Goal: Task Accomplishment & Management: Complete application form

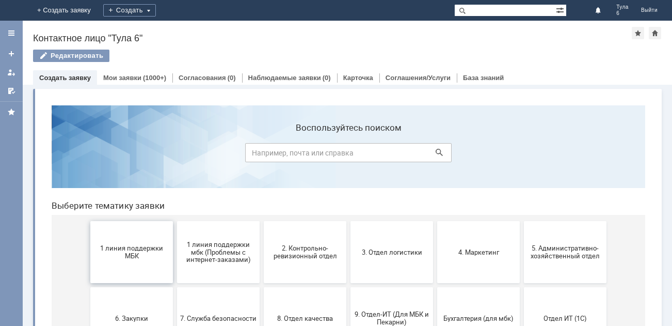
click at [127, 249] on span "1 линия поддержки МБК" at bounding box center [131, 251] width 76 height 15
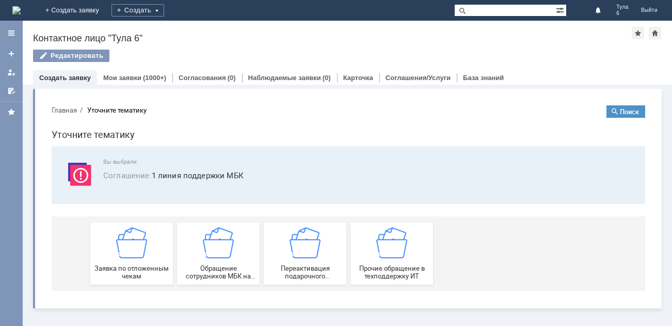
click at [127, 249] on img at bounding box center [131, 242] width 31 height 31
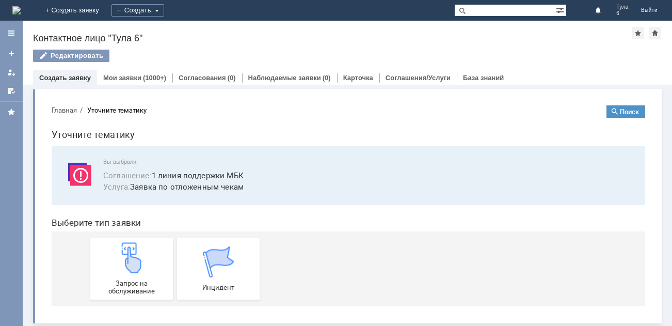
click at [127, 249] on img at bounding box center [131, 257] width 31 height 31
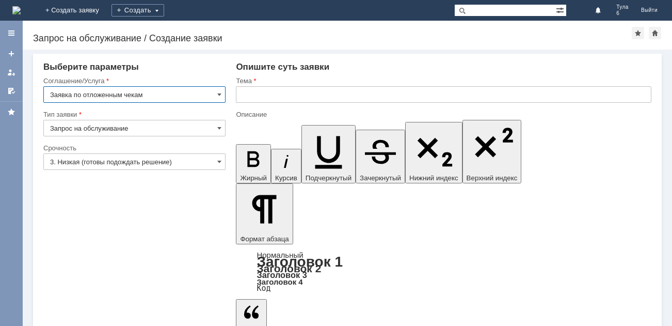
click at [97, 160] on input "3. Низкая (готовы подождать решение)" at bounding box center [134, 161] width 182 height 17
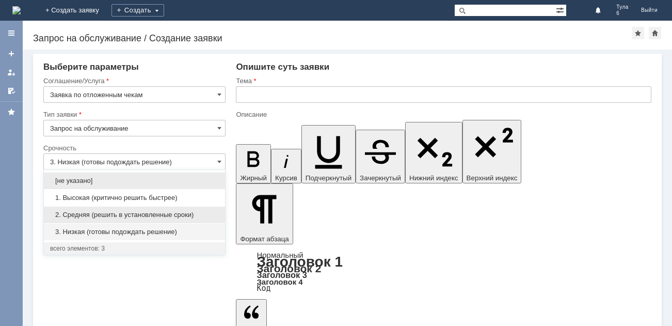
click at [105, 214] on span "2. Средняя (решить в установленные сроки)" at bounding box center [134, 215] width 169 height 8
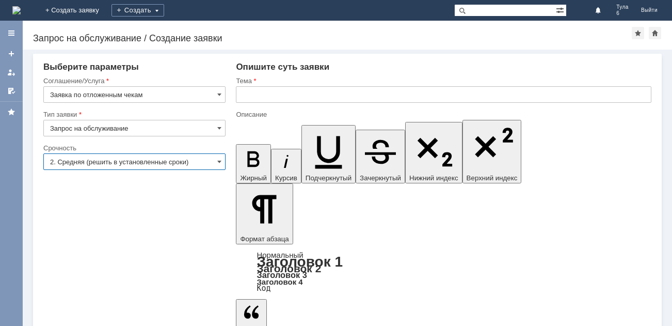
type input "2. Средняя (решить в установленные сроки)"
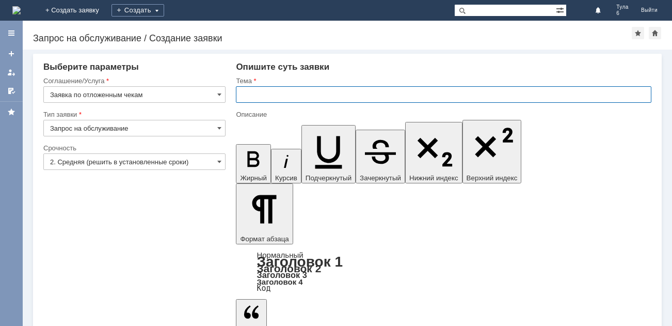
click at [257, 94] on input "text" at bounding box center [444, 94] width 416 height 17
type input "отл чеки 10.10.2025"
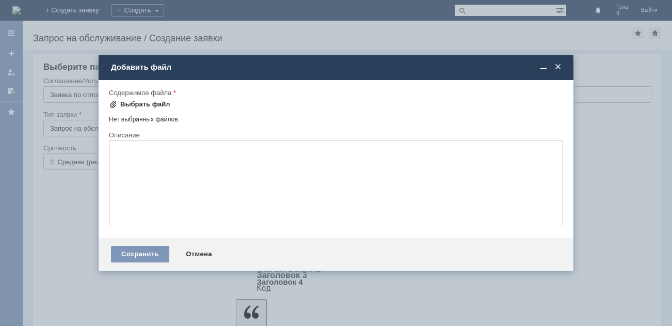
click at [113, 103] on span at bounding box center [113, 104] width 8 height 8
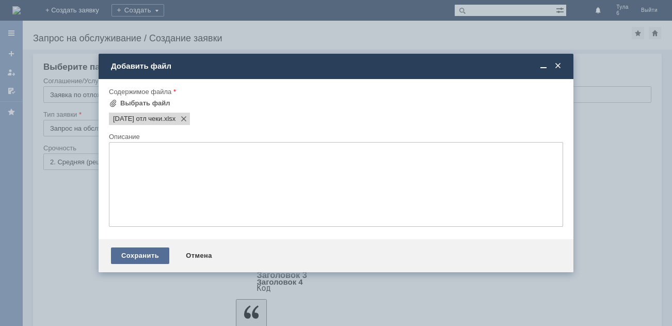
click at [153, 250] on div "Сохранить" at bounding box center [140, 255] width 58 height 17
